Goal: Task Accomplishment & Management: Manage account settings

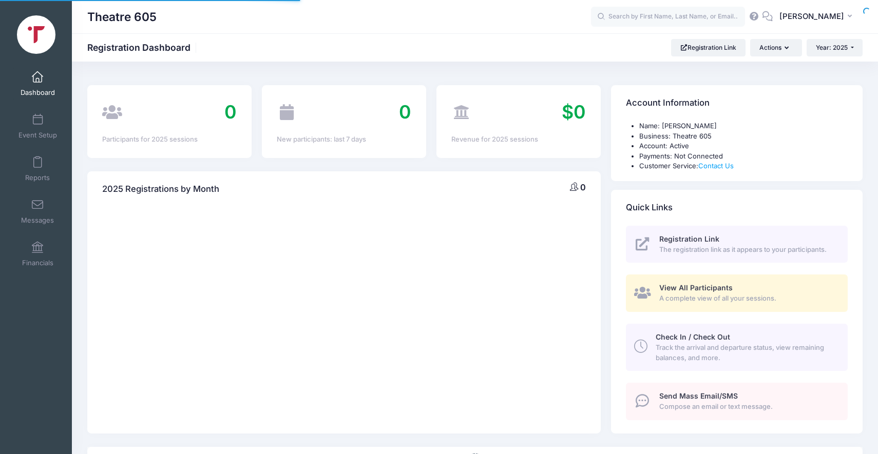
select select
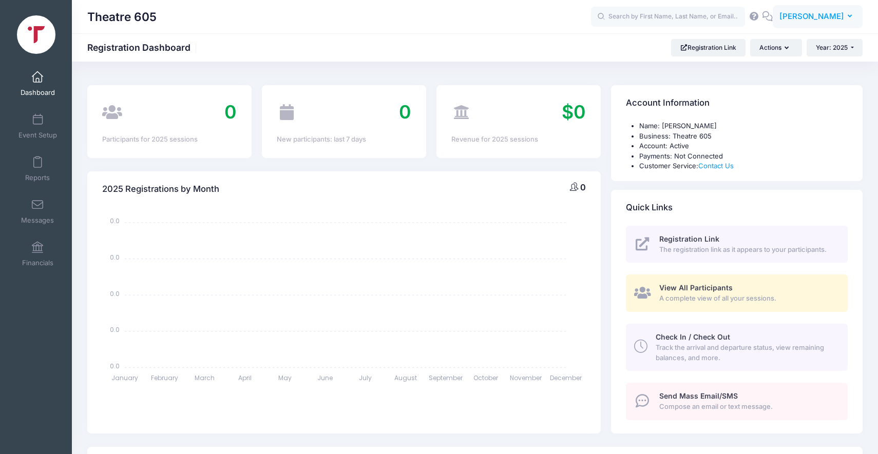
click at [826, 14] on span "[PERSON_NAME]" at bounding box center [811, 16] width 65 height 11
click at [767, 87] on link "Settings" at bounding box center [792, 85] width 125 height 20
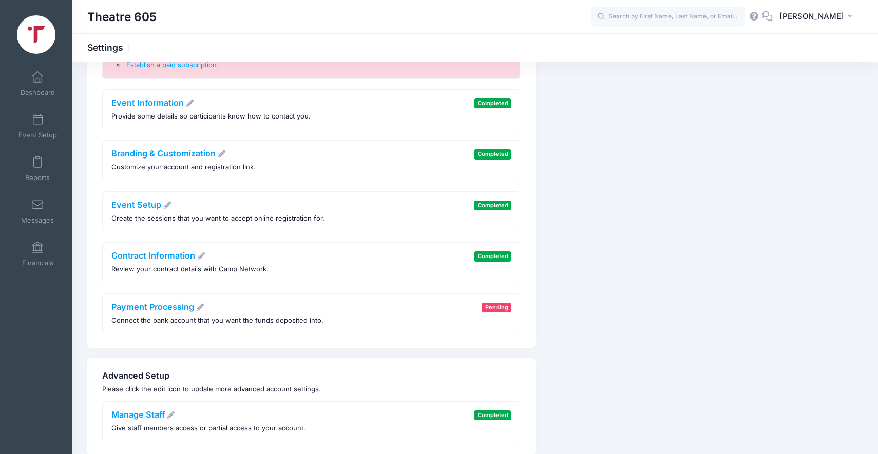
scroll to position [133, 0]
click at [168, 257] on link "Contract Information" at bounding box center [158, 254] width 94 height 10
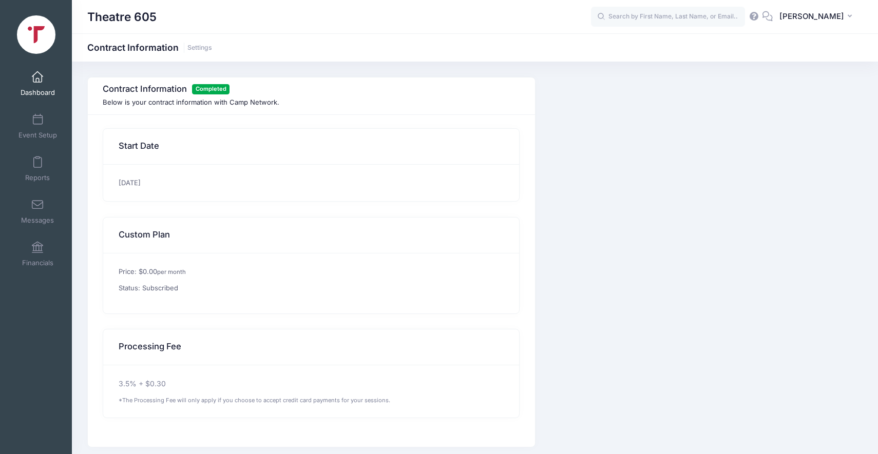
click at [37, 80] on span at bounding box center [37, 77] width 0 height 11
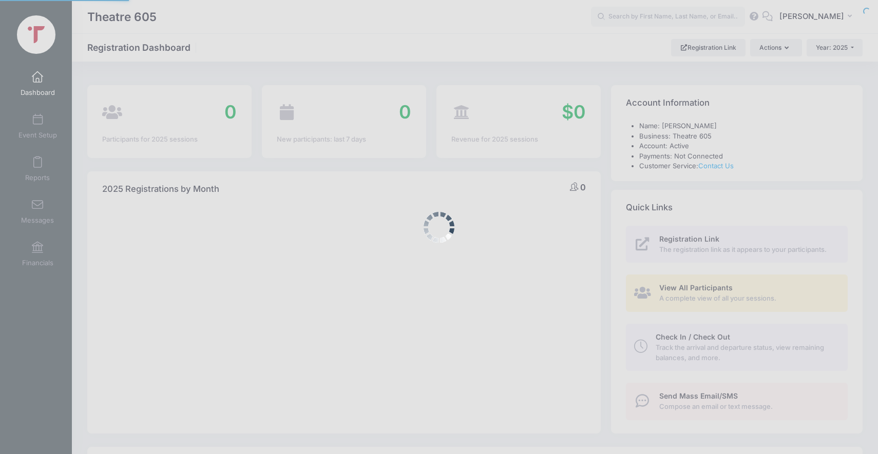
select select
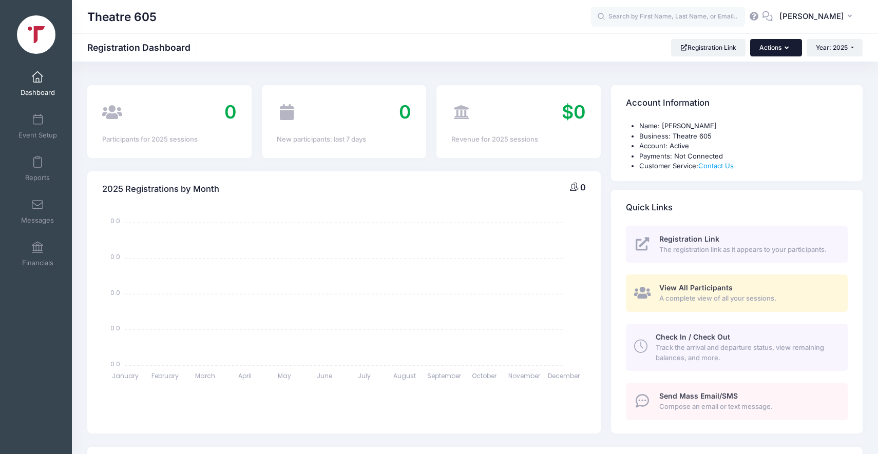
click at [775, 43] on button "Actions" at bounding box center [775, 47] width 51 height 17
click at [34, 84] on link "Dashboard" at bounding box center [37, 84] width 49 height 36
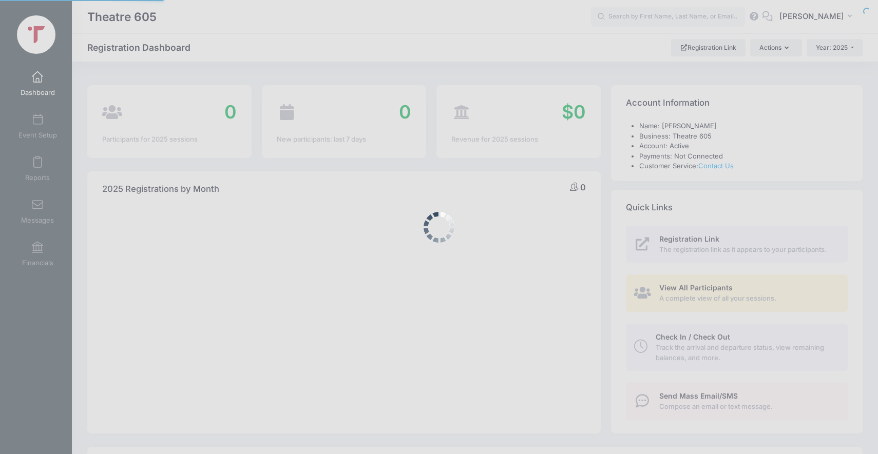
select select
